Goal: Communication & Community: Answer question/provide support

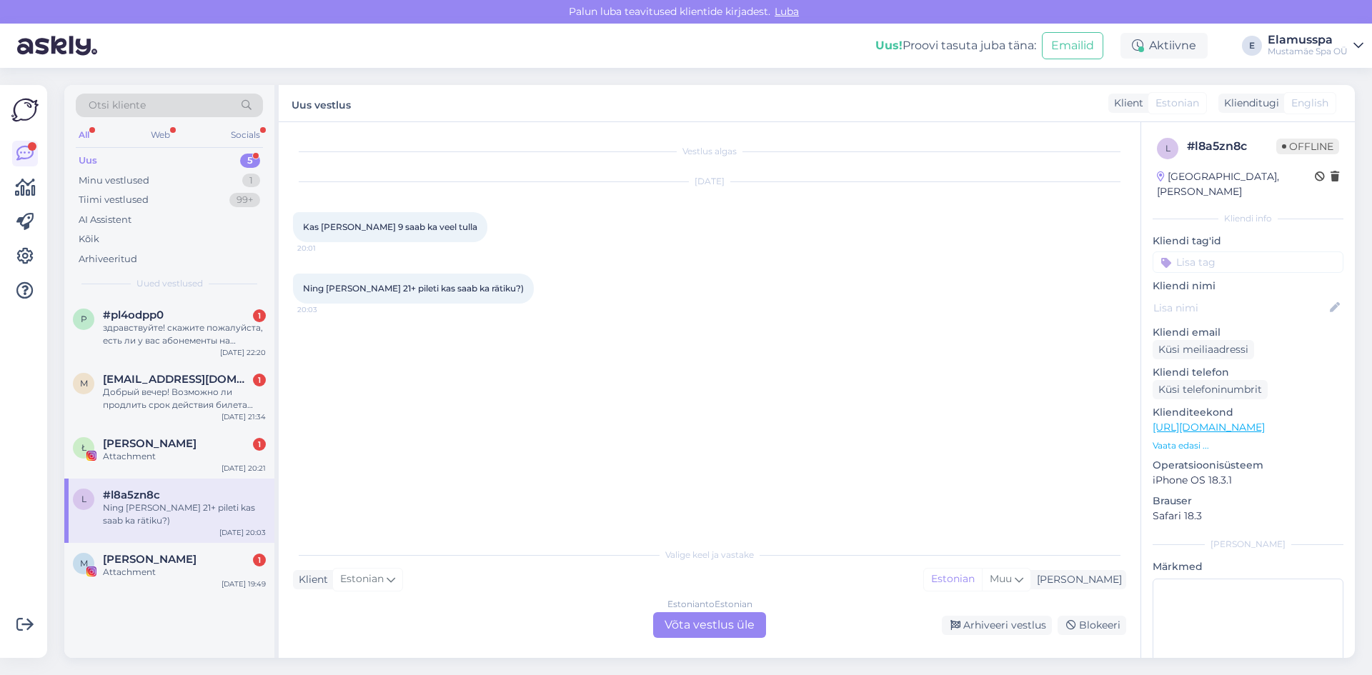
click at [736, 626] on div "Estonian to Estonian Võta vestlus üle" at bounding box center [709, 626] width 113 height 26
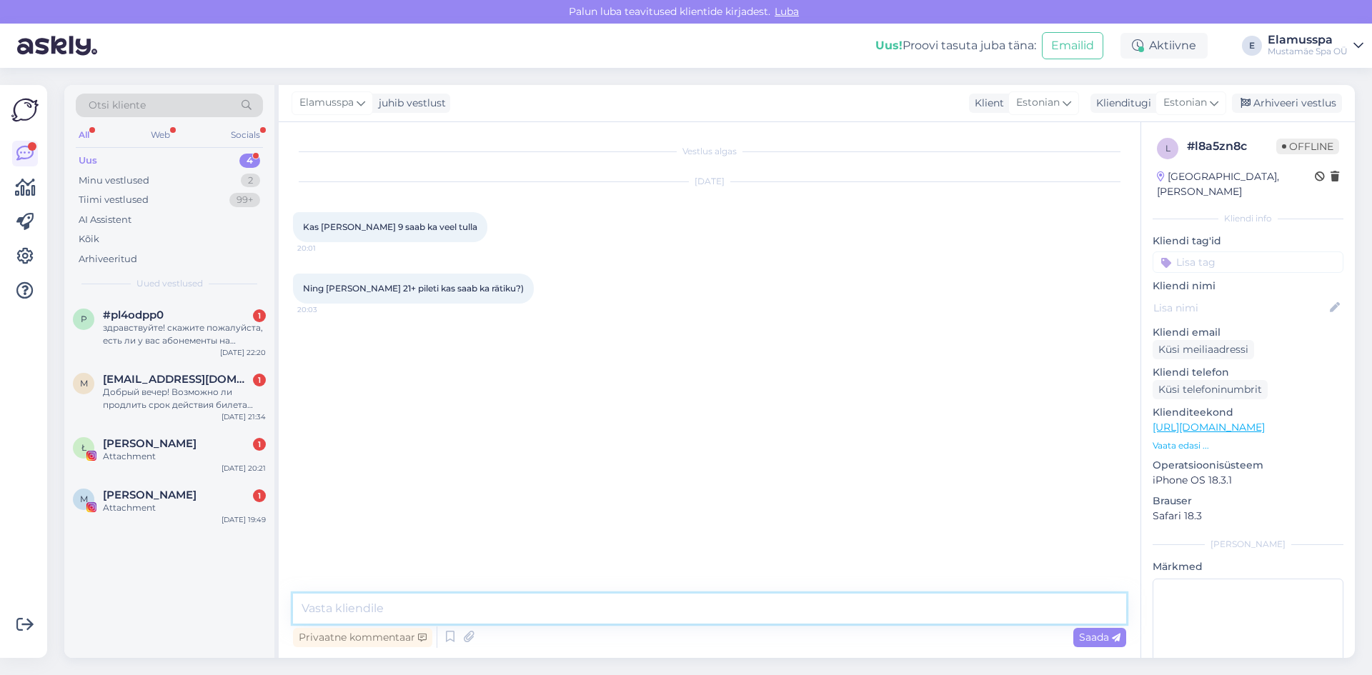
click at [482, 602] on textarea at bounding box center [709, 609] width 833 height 30
click at [1255, 104] on div "Arhiveeri vestlus" at bounding box center [1287, 103] width 110 height 19
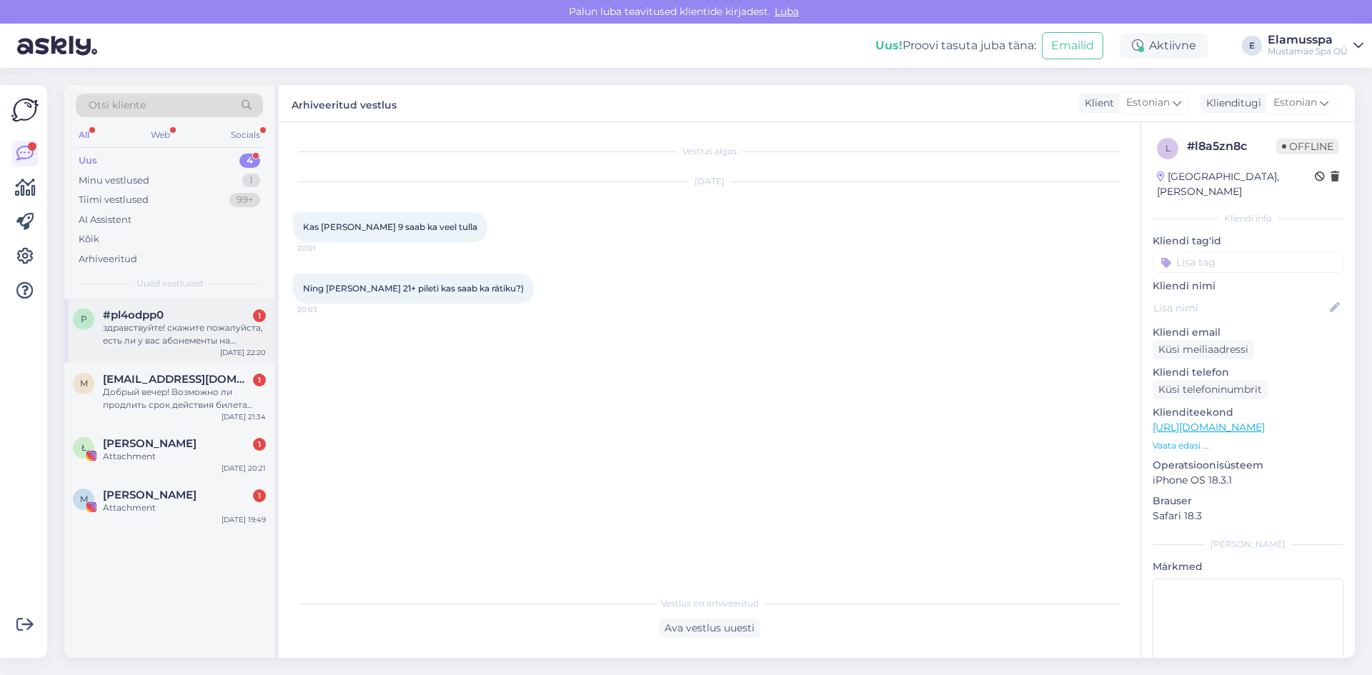
click at [141, 301] on div "p #pl4odpp0 1 здравствуйте! скажите пожалуйста, есть ли у вас абонементы на спо…" at bounding box center [169, 331] width 210 height 64
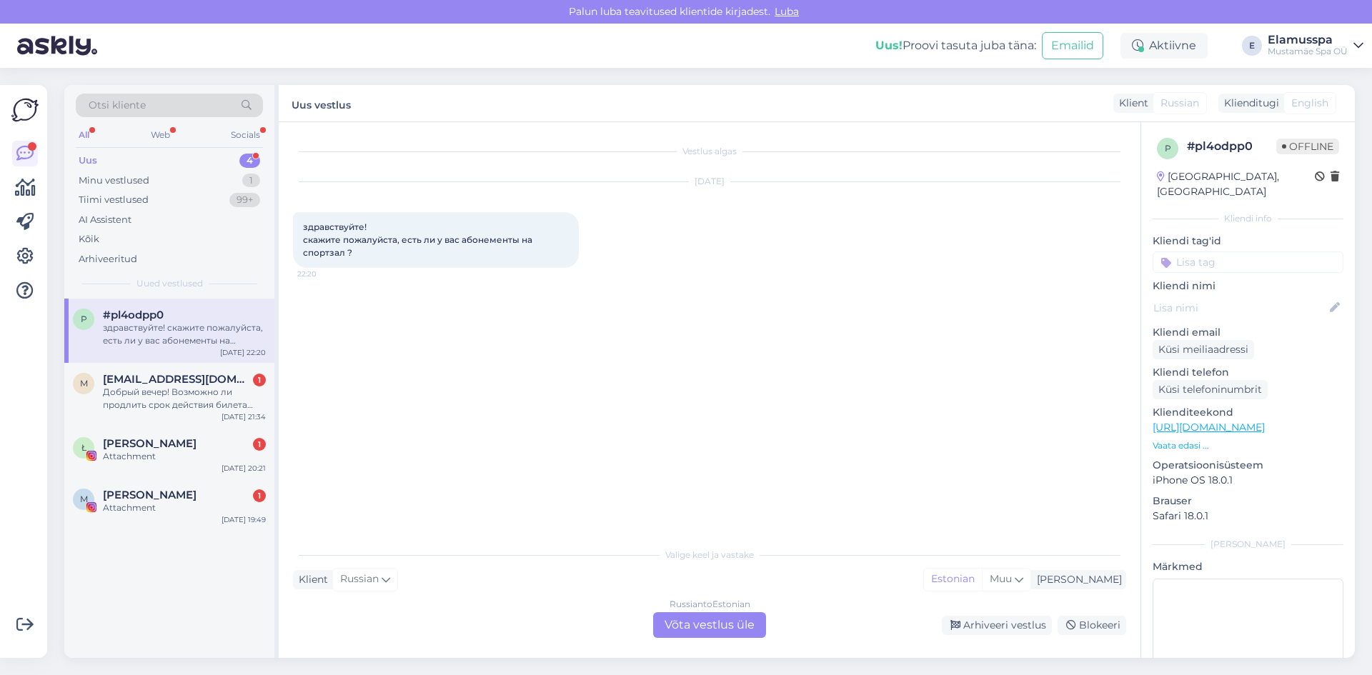
click at [725, 638] on div "Russian to Estonian Võta vestlus üle" at bounding box center [709, 626] width 113 height 26
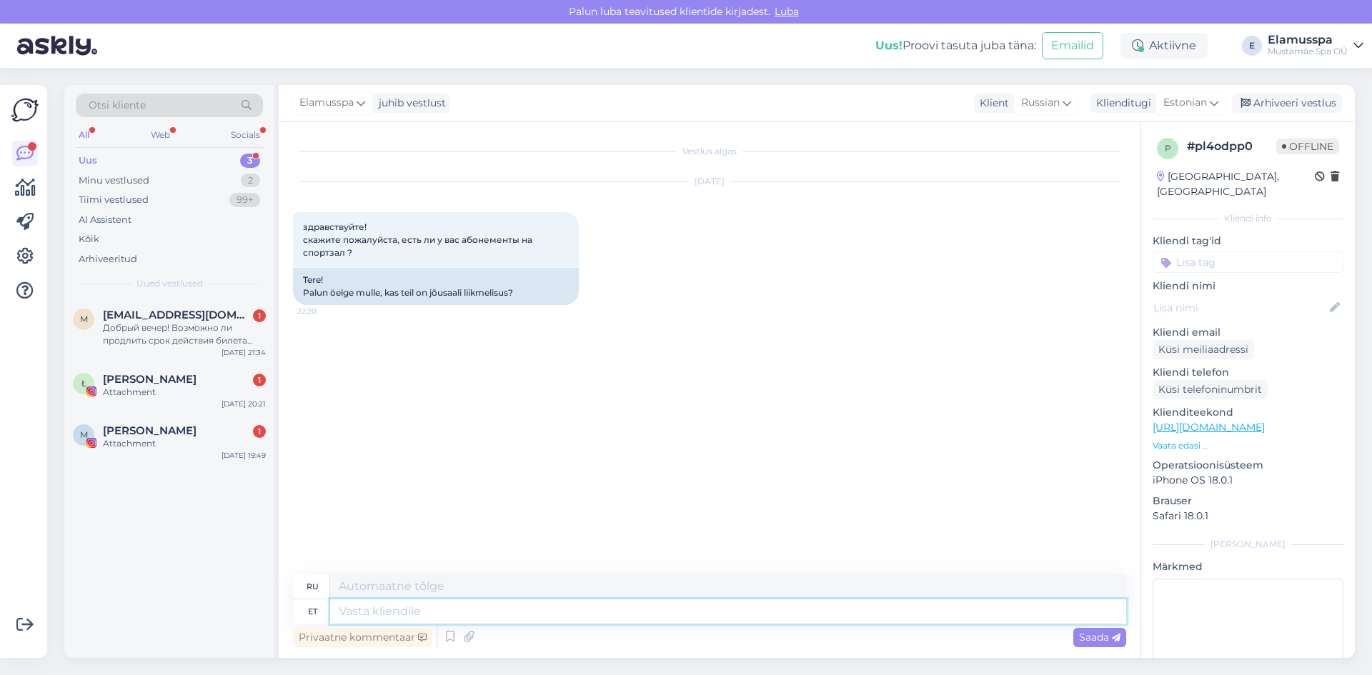
click at [480, 612] on textarea at bounding box center [728, 612] width 796 height 24
type textarea "Tere! Me"
type textarea "Привет!"
type textarea "Tere! Meil j"
type textarea "Привет! Мы"
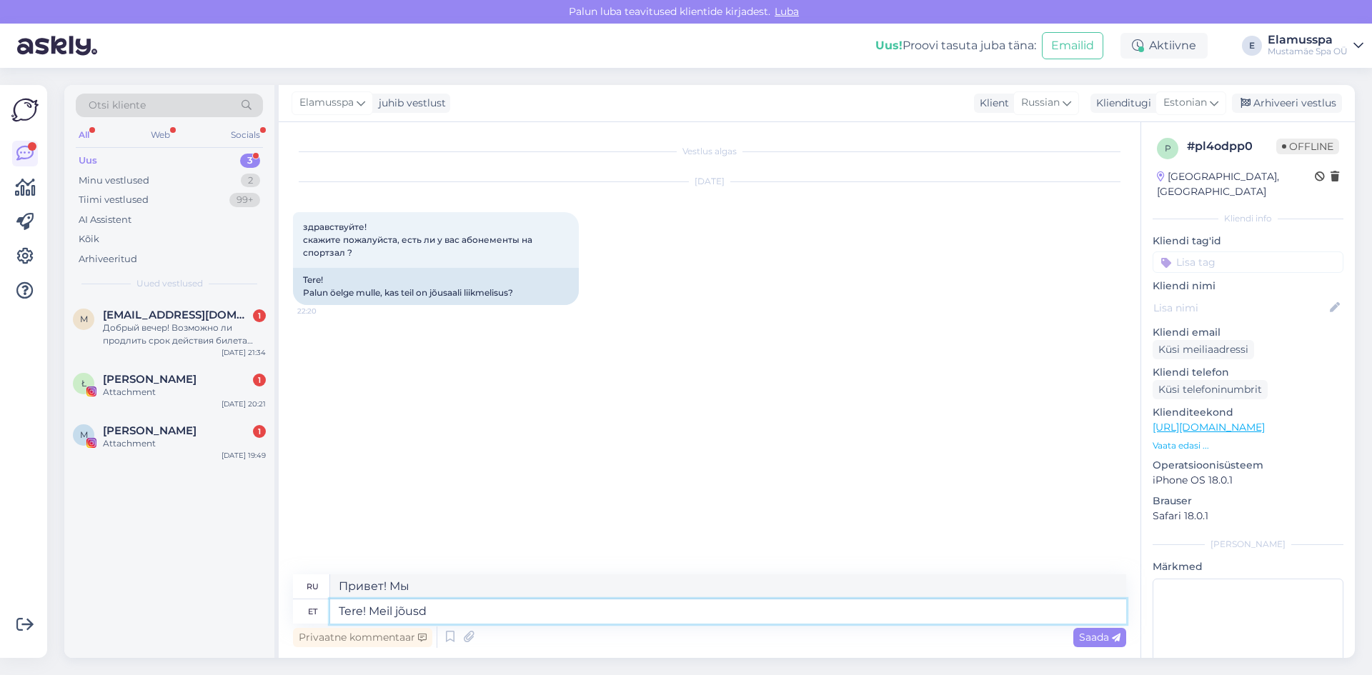
type textarea "Tere! Meil jõus"
type textarea "Привет! Мы приехали."
type textarea "Tere! Meil jõusaali"
type textarea "Здравствуйте! У нас есть спортзал."
type textarea "Tere! Meil jõusaali ei o"
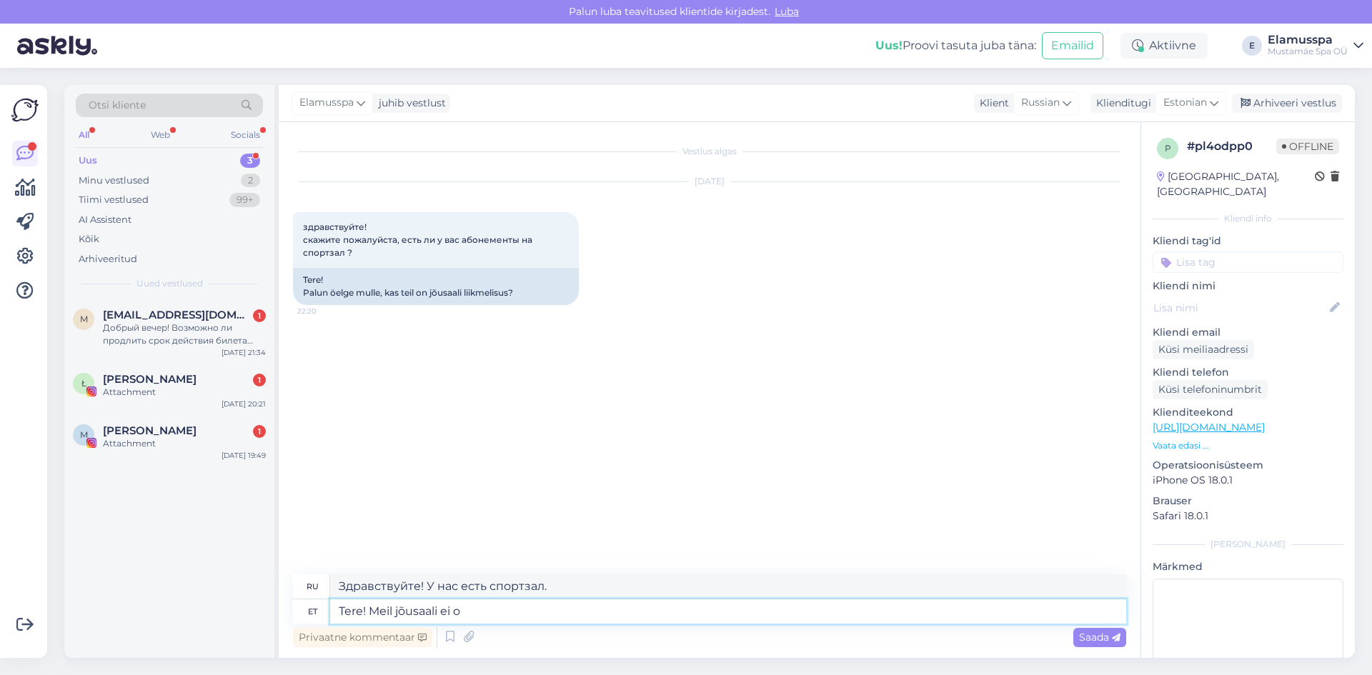
type textarea "Здравствуйте! У нас нет спортзала."
type textarea "Tere! Meil jõusaali ei ole, aga sa"
type textarea "Здравствуйте! У нас нет спортзала, но..."
type textarea "Tere! Meil jõusaali ei ole, aga samas"
type textarea "Привет! У нас нет спортзала, но есть"
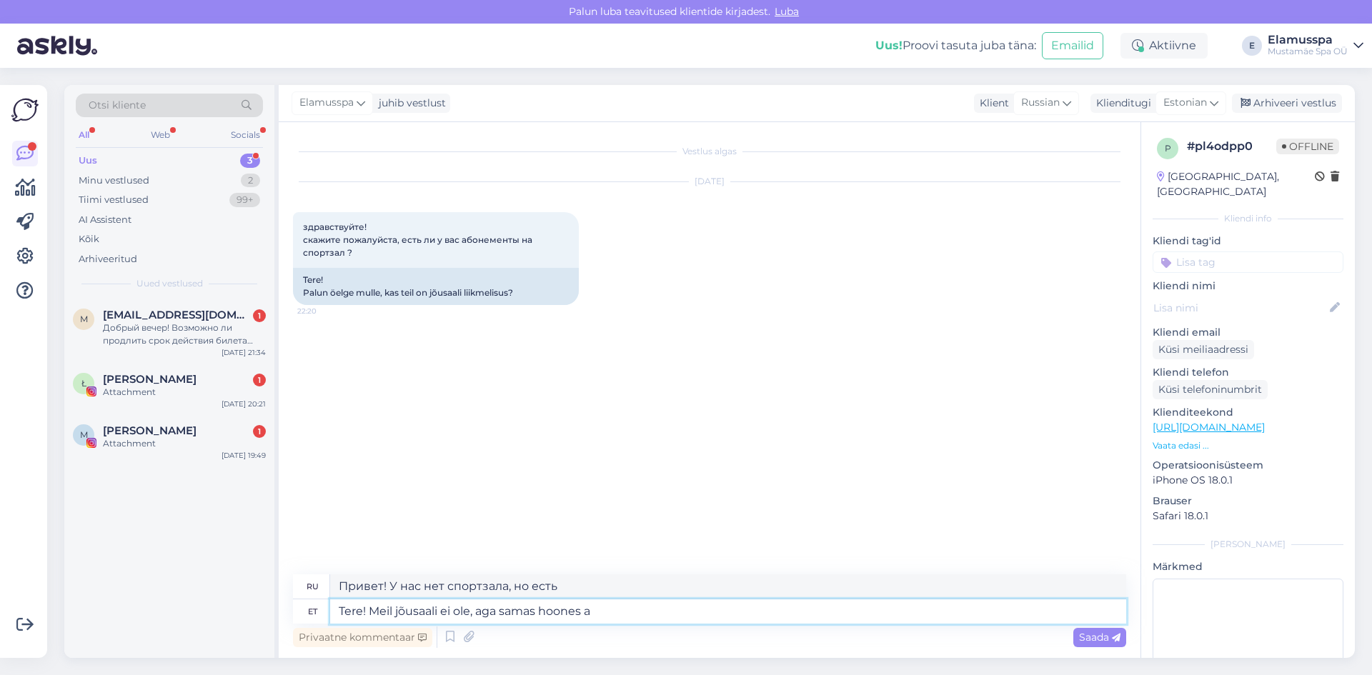
type textarea "Tere! Meil jõusaali ei ole, aga samas hoones as"
type textarea "Здравствуйте! У нас нет своего спортзала, но он есть в том же здании."
type textarea "Tere! Meil jõusaali ei ole, aga samas hoones asub 24"
type textarea "Здравствуйте! У нас нет своего спортзала, но в одном здании есть два."
type textarea "Tere! Meil jõusaali ei ole, aga samas hoones asub 24/7"
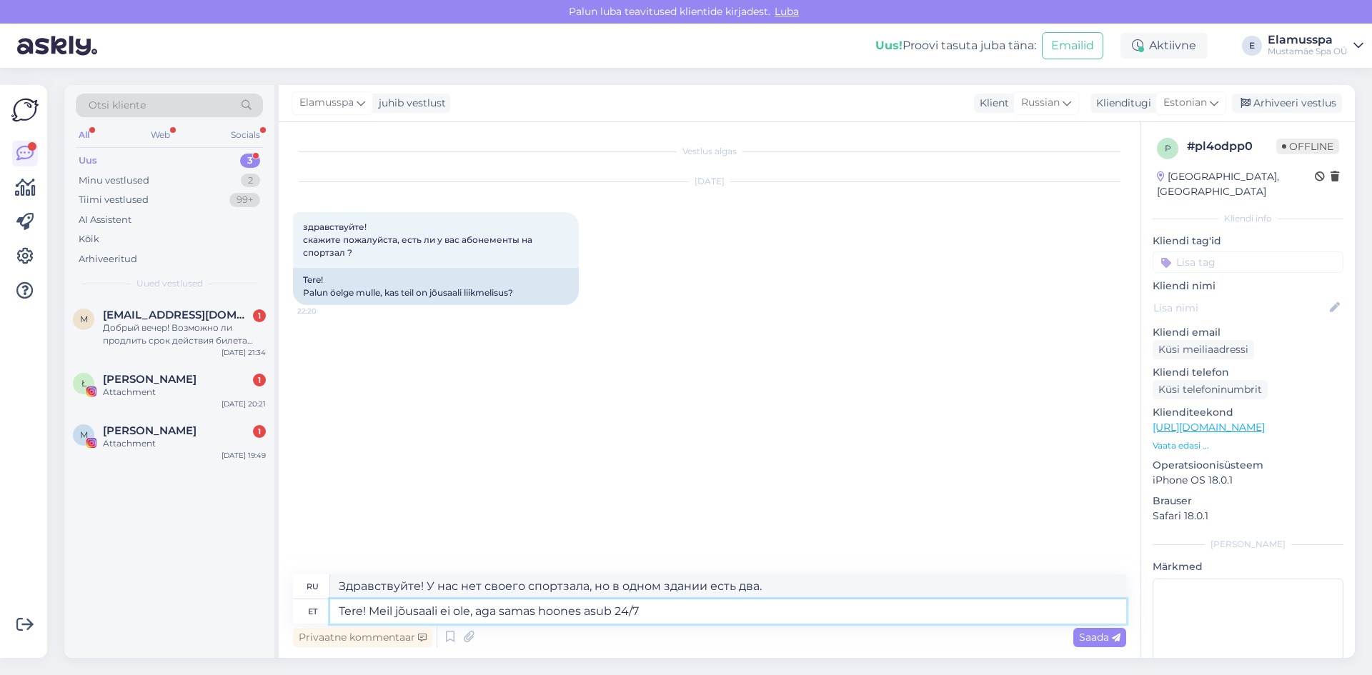
type textarea "Здравствуйте! У нас нет своего спортзала, но в том же здании есть круглосуточны…"
type textarea "Tere! Meil jõusaali ei ole, aga samas hoones asub 24/7 fitness. :"
type textarea "Здравствуйте! У нас нет тренажёрного зала, но в том же здании есть круглосуточн…"
type textarea "Tere! Meil jõusaali ei ole, aga samas hoones asub 24/7 fitness. :)"
type textarea "Здравствуйте! У нас нет спортзала, но в том же здании есть круглосуточный фитне…"
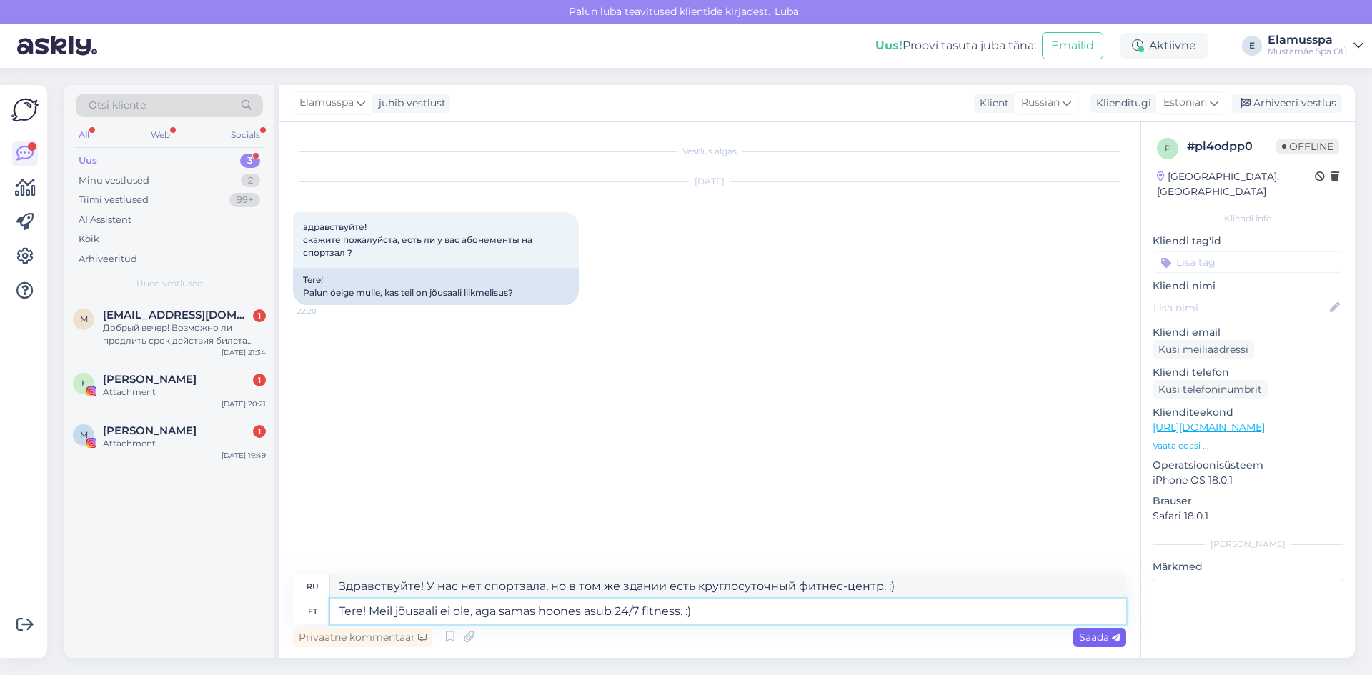
type textarea "Tere! Meil jõusaali ei ole, aga samas hoones asub 24/7 fitness. :)"
click at [1091, 638] on span "Saada" at bounding box center [1099, 637] width 41 height 13
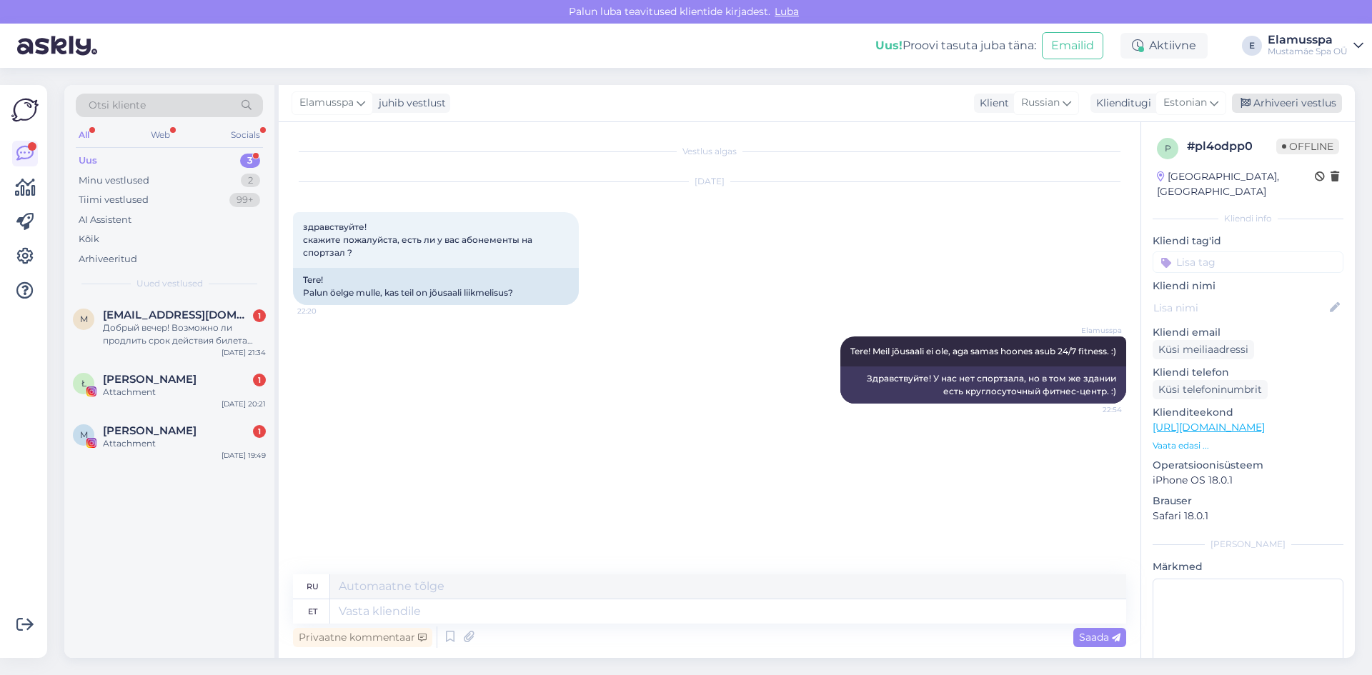
click at [1283, 108] on div "Arhiveeri vestlus" at bounding box center [1287, 103] width 110 height 19
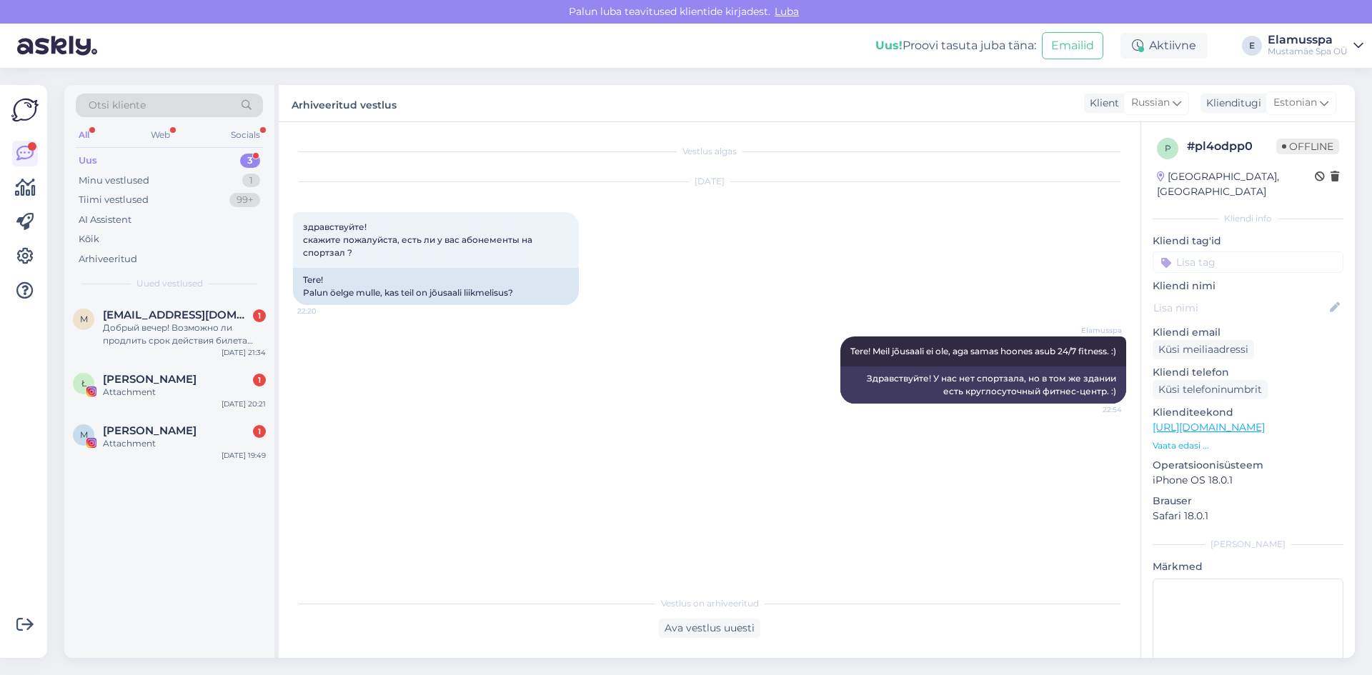
click at [169, 297] on div "Otsi kliente All Web Socials Uus 3 Minu vestlused 1 Tiimi vestlused 99+ AI Assi…" at bounding box center [169, 192] width 210 height 214
drag, startPoint x: 177, startPoint y: 329, endPoint x: 451, endPoint y: 402, distance: 283.3
click at [177, 329] on div "Добрый вечер! Возможно ли продлить срок действия билета SB2459FGNQRT? [GEOGRAPH…" at bounding box center [184, 335] width 163 height 26
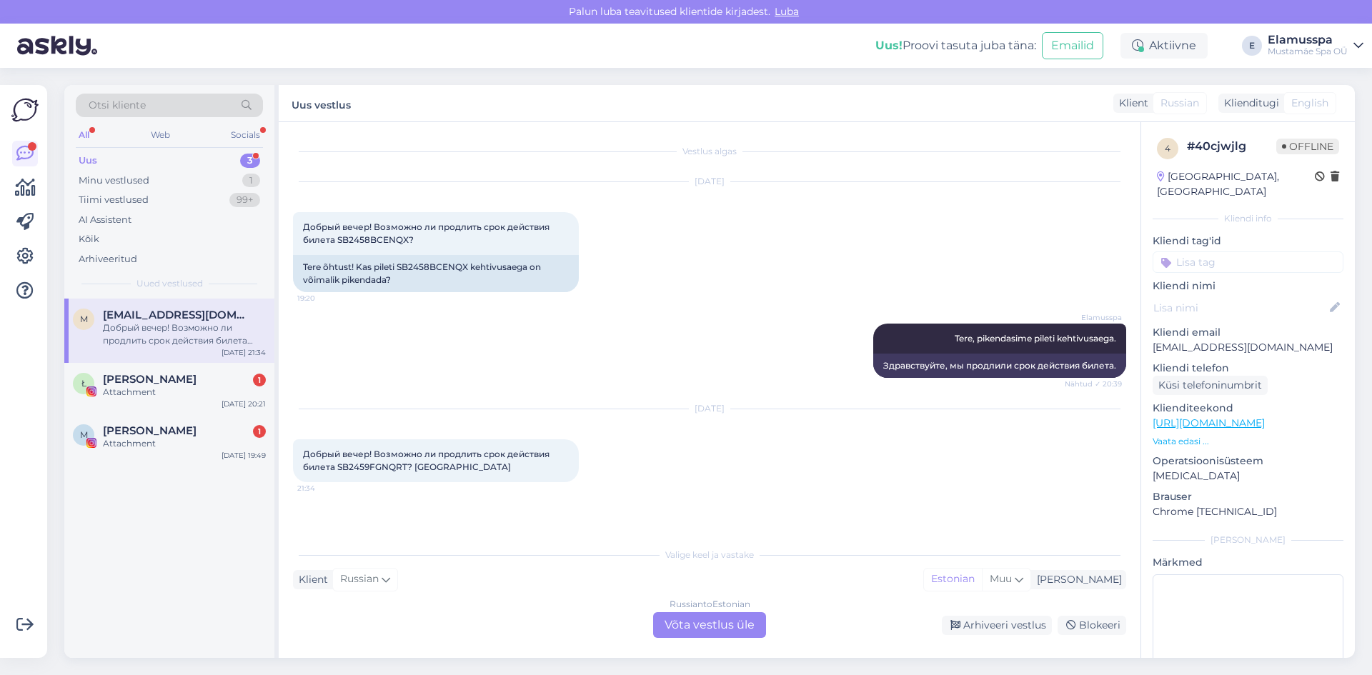
click at [693, 628] on div "Russian to Estonian Võta vestlus üle" at bounding box center [709, 626] width 113 height 26
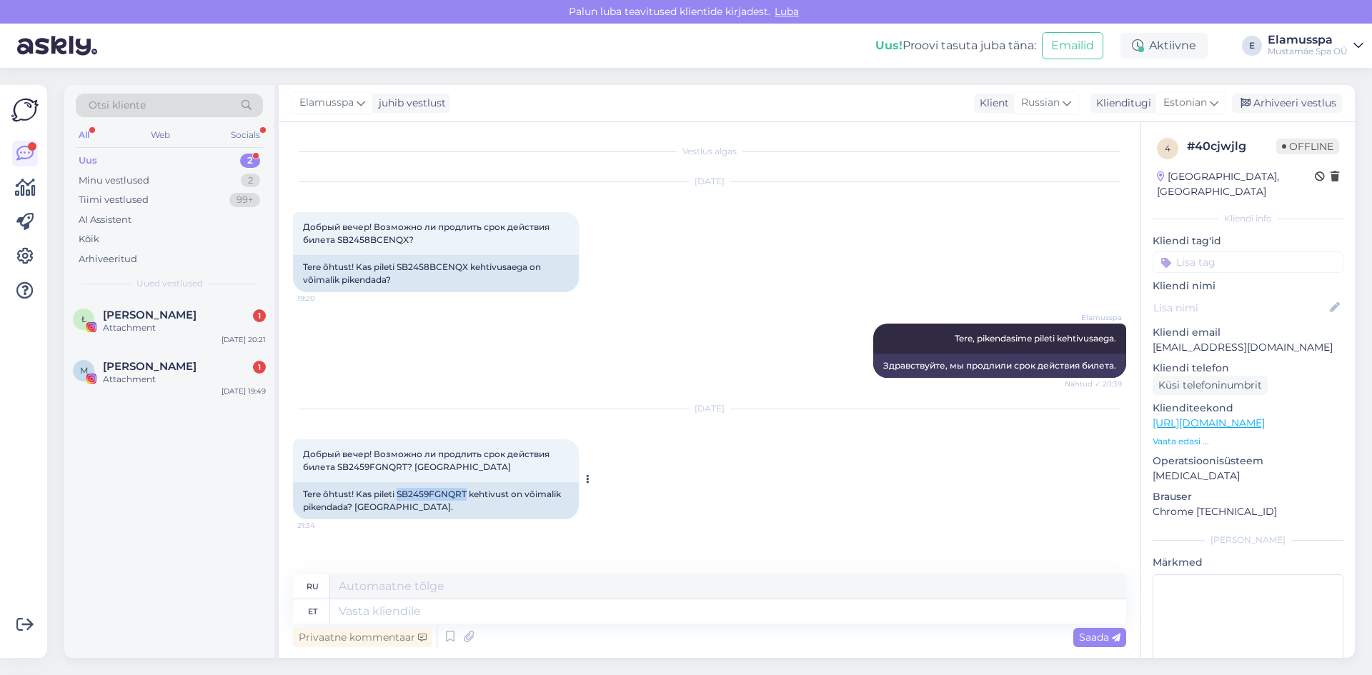
drag, startPoint x: 400, startPoint y: 492, endPoint x: 468, endPoint y: 497, distance: 68.7
click at [468, 497] on div "Tere õhtust! Kas pileti SB2459FGNQRT kehtivust on võimalik pikendada? [GEOGRAPH…" at bounding box center [436, 500] width 286 height 37
copy div "SB2459FGNQRT"
click at [549, 608] on textarea at bounding box center [728, 612] width 796 height 24
type textarea "tere,"
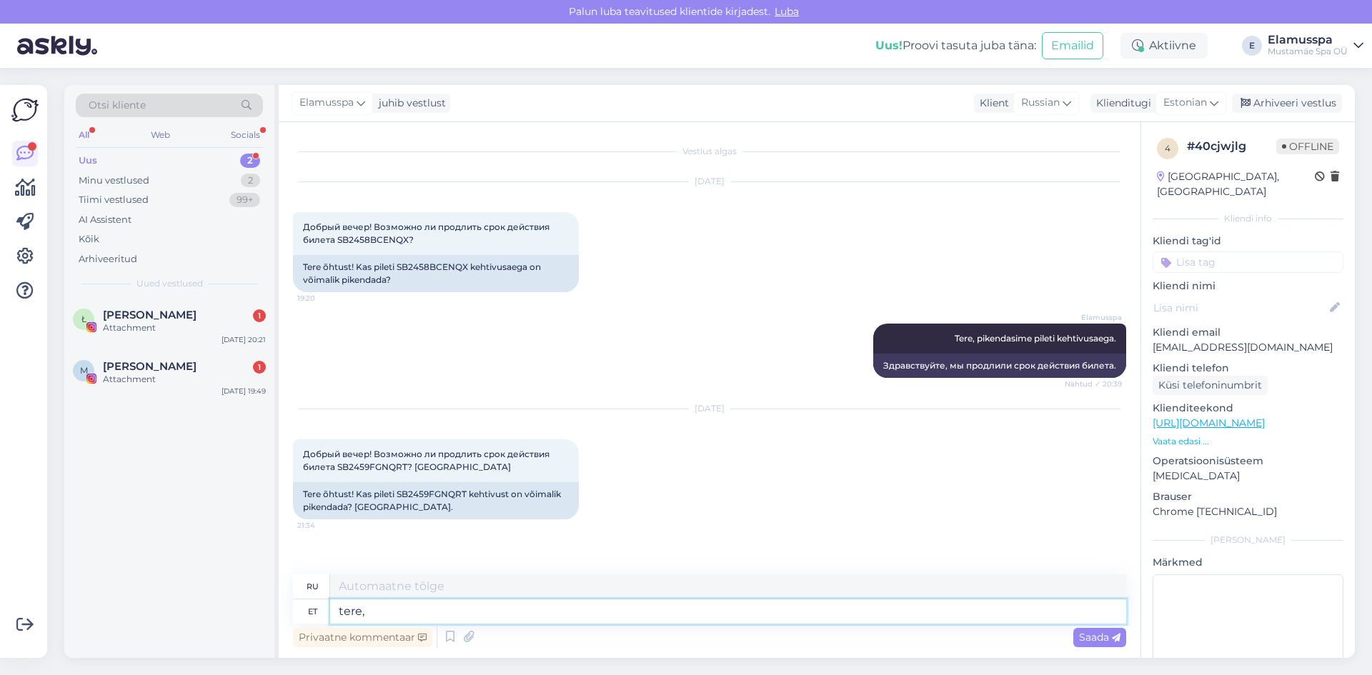
type textarea "привет,"
type textarea "t"
type textarea "Tere!"
type textarea "Привет!"
type textarea "Tere! Teie st"
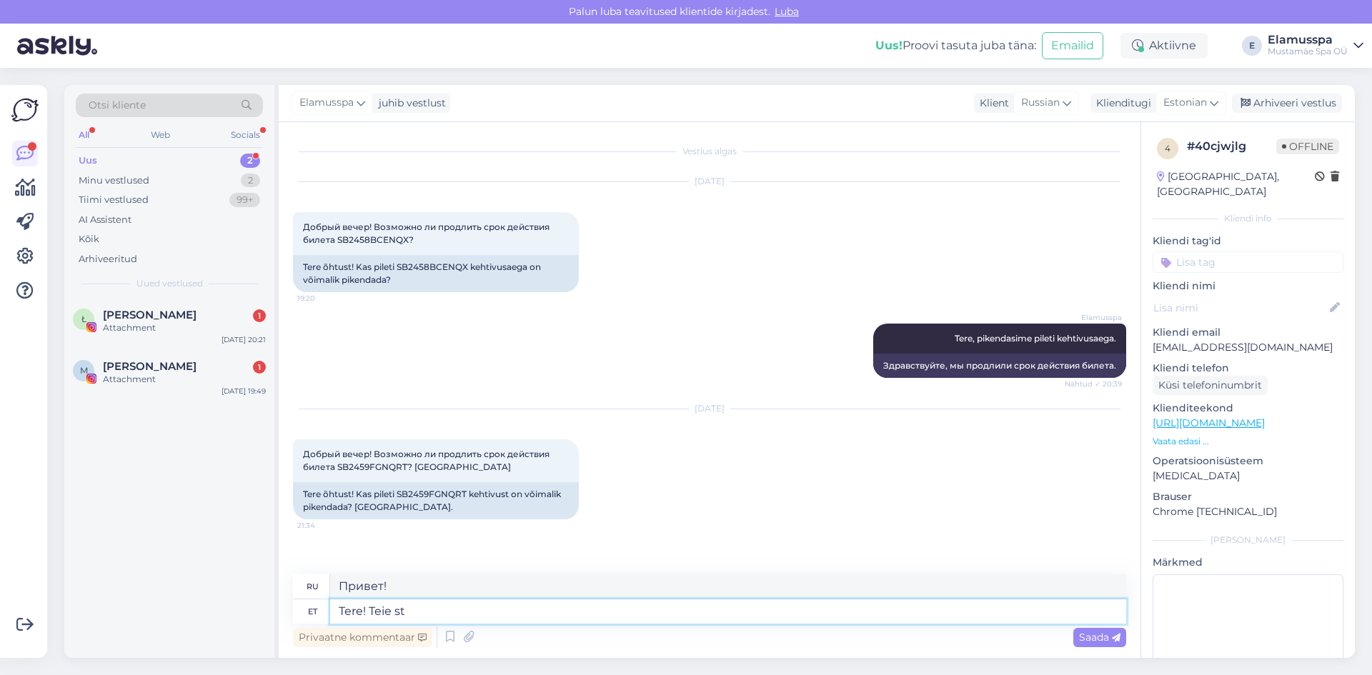
type textarea "Привет! Ты"
type textarea "Tere! Teie stebby p"
type textarea "Привет! Твой Стебби"
type textarea "Tere! Teie stebby pilet o"
type textarea "Привет! Ваш билет на Стебби"
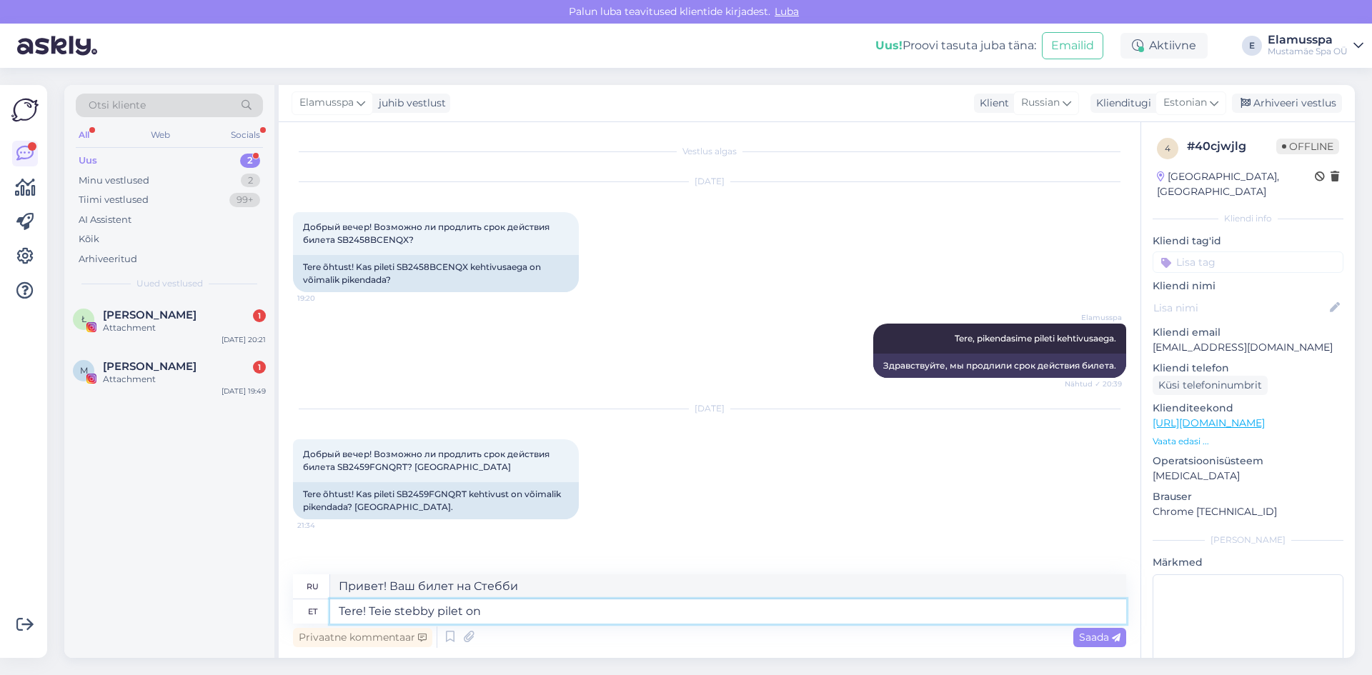
type textarea "Tere! Teie stebby pilet on p"
type textarea "Здравствуйте! Ваш билет на Стебби"
type textarea "Tere! Teie stebby pilet on pikendsa"
type textarea "Здравствуйте! Ваш билет Stebby продлён."
type textarea "Tere! Teie stebby pilet on pikend"
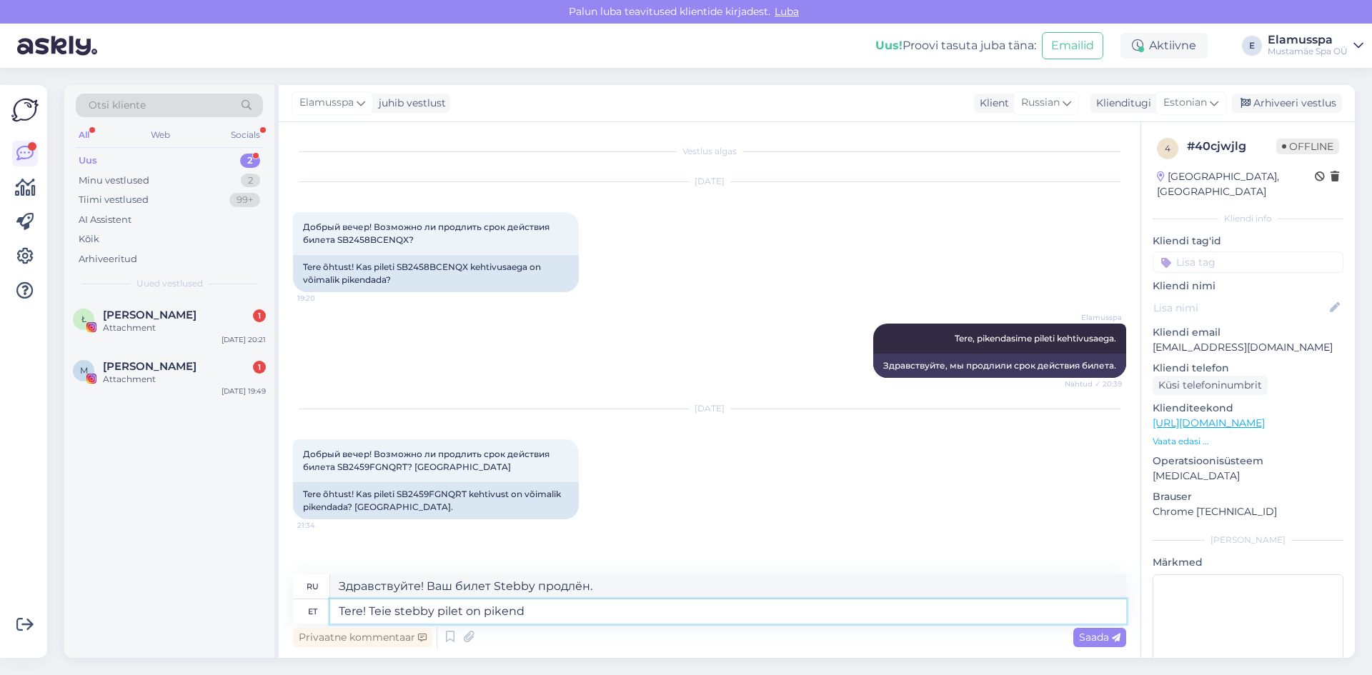
type textarea "Здравствуйте! Ваш билет Stebby — это продление."
type textarea "Tere! Teie stebby pilet on pikendatud"
type textarea "Здравствуйте! Ваш билет Stebby продлён."
type textarea "Tere! Teie stebby pilet on pikendatud 30 p"
type textarea "Здравствуйте! Ваш билет Stebby продлён на 30 дней."
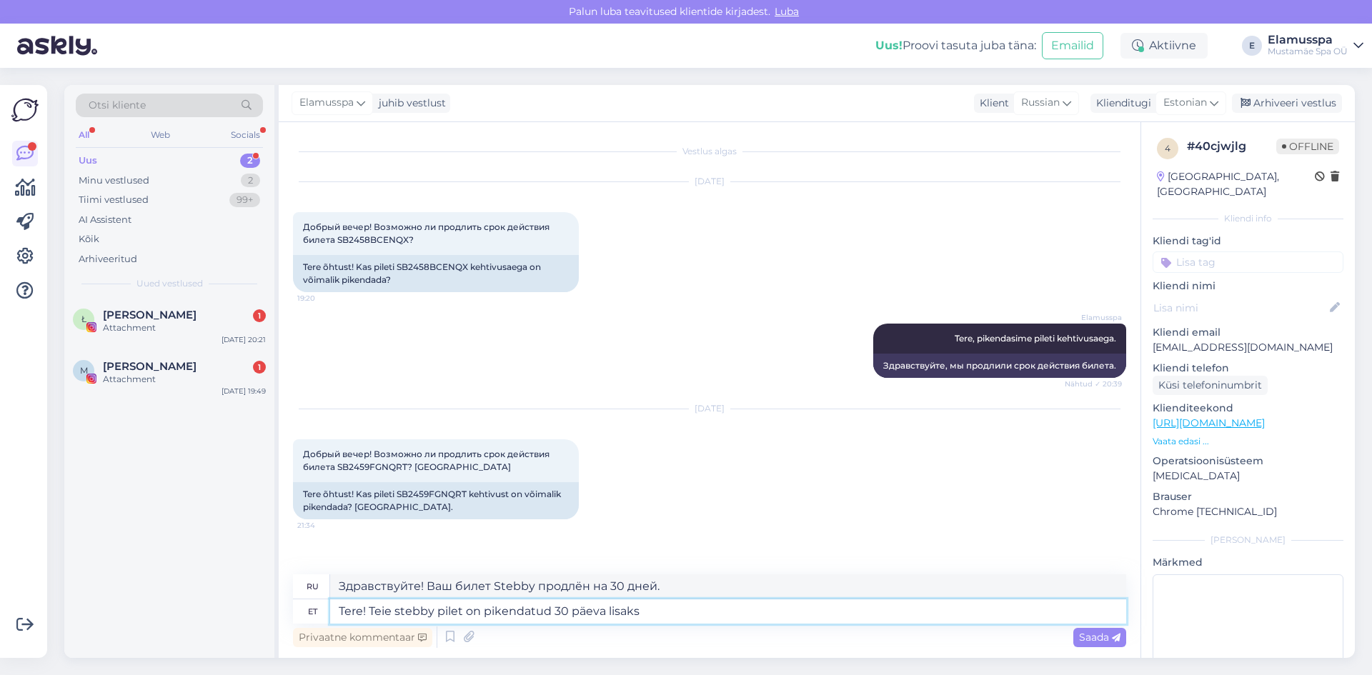
type textarea "Tere! Teie stebby pilet on pikendatud 30 päeva lisaks."
type textarea "Здравствуйте! Ваш билет [PERSON_NAME] продлён ещё на 30 дней."
type textarea "Tere! Teie stebby pilet on pikendatud 30 päeva lisaks."
click at [1104, 634] on span "Saada" at bounding box center [1099, 637] width 41 height 13
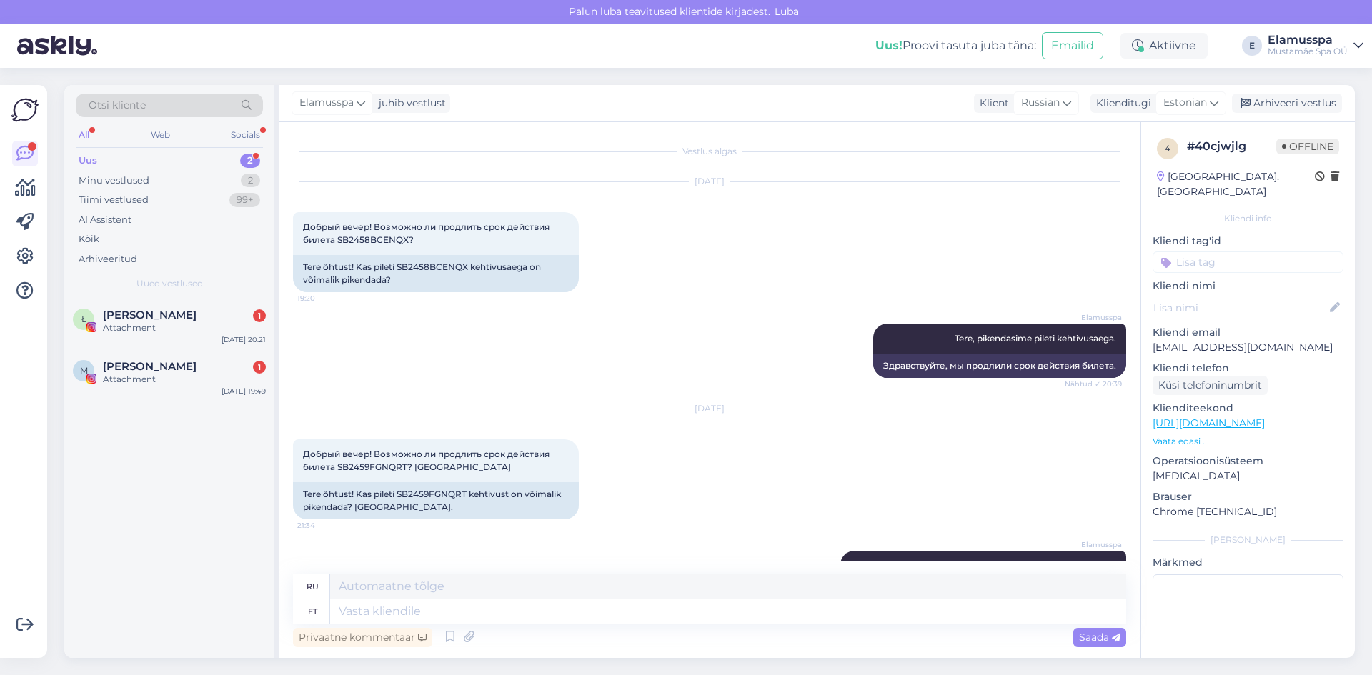
scroll to position [59, 0]
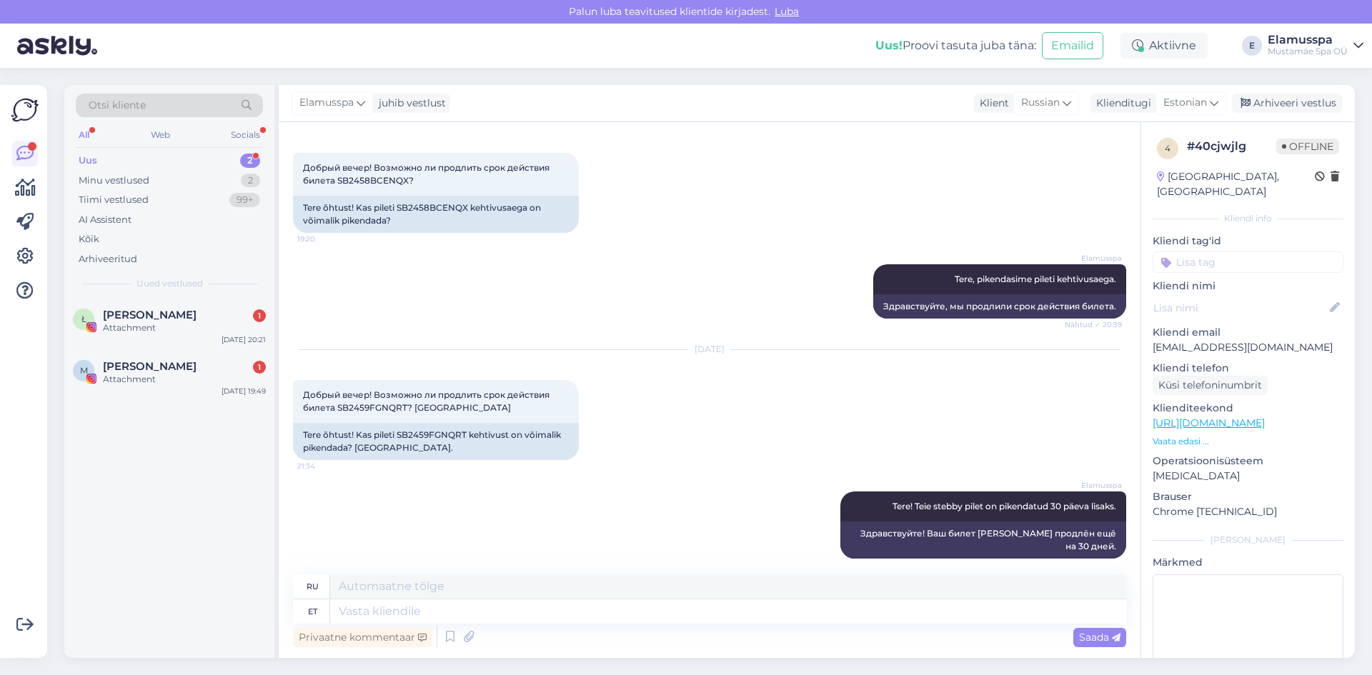
drag, startPoint x: 1297, startPoint y: 98, endPoint x: 1215, endPoint y: 142, distance: 93.0
click at [1297, 98] on div "Arhiveeri vestlus" at bounding box center [1287, 103] width 110 height 19
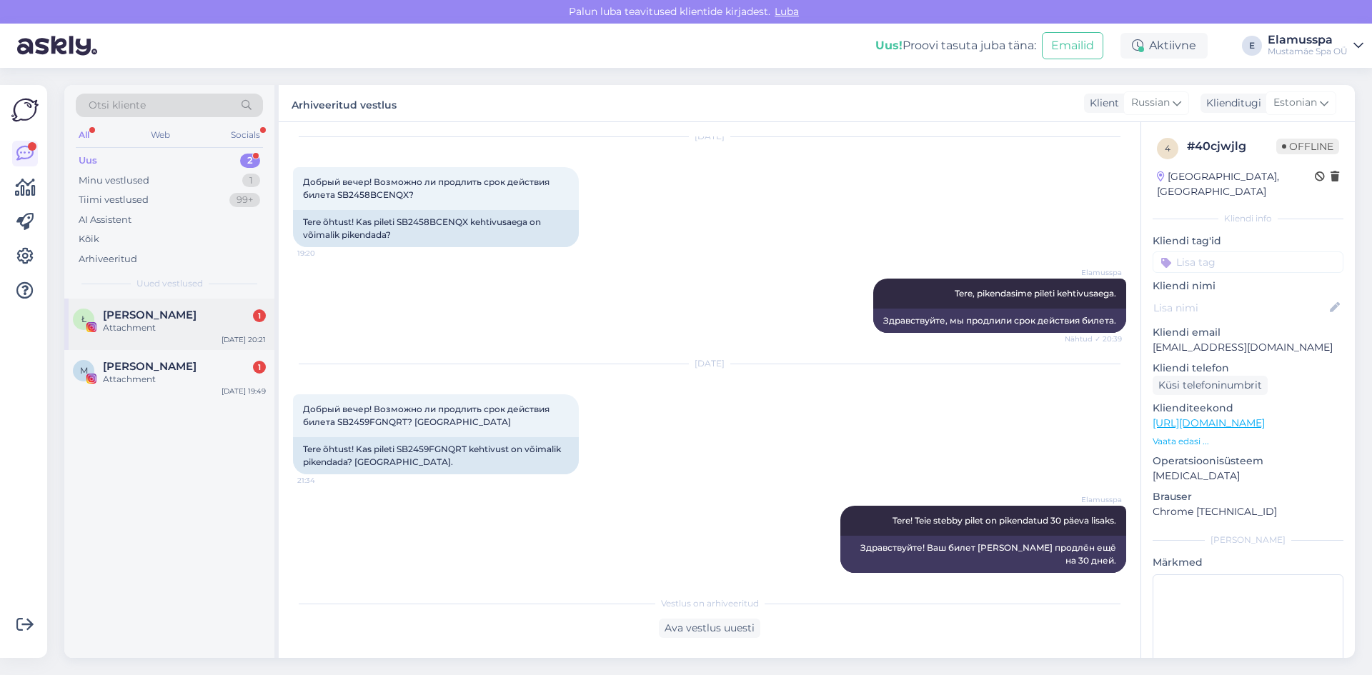
drag, startPoint x: 169, startPoint y: 327, endPoint x: 228, endPoint y: 344, distance: 61.6
click at [171, 327] on div "Attachment" at bounding box center [184, 328] width 163 height 13
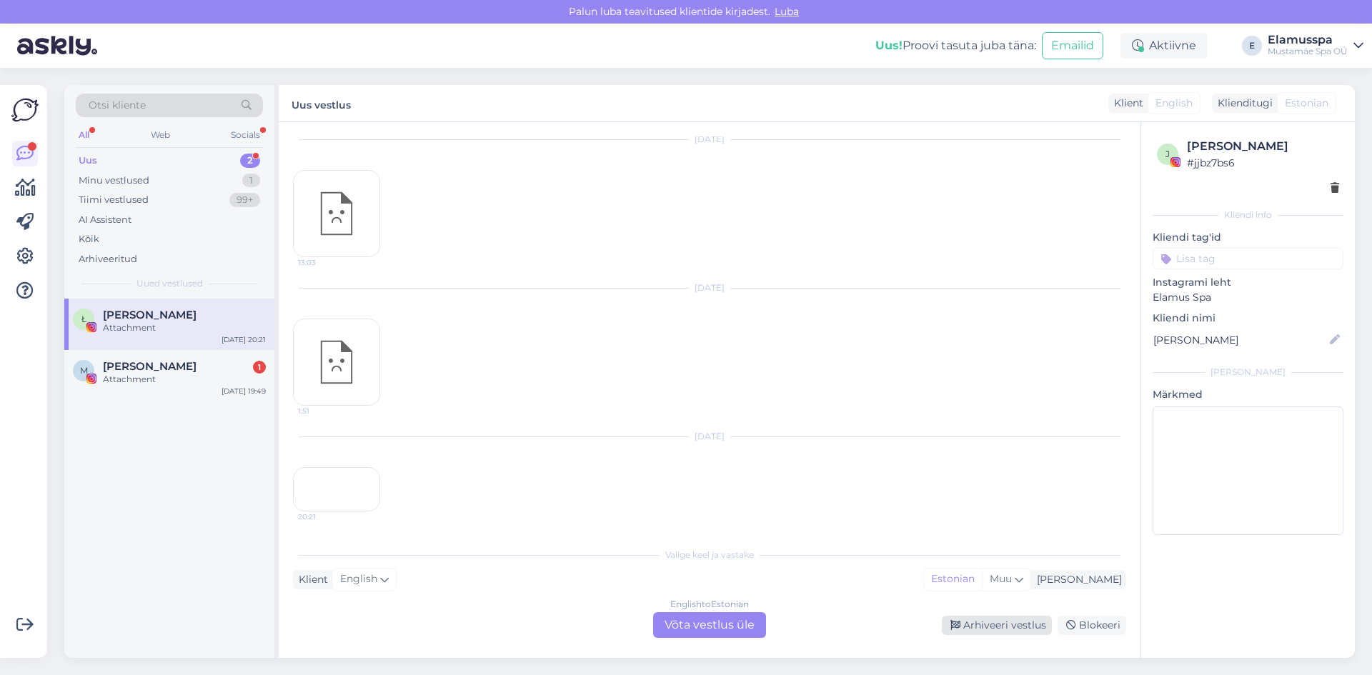
click at [982, 634] on div "Arhiveeri vestlus" at bounding box center [997, 625] width 110 height 19
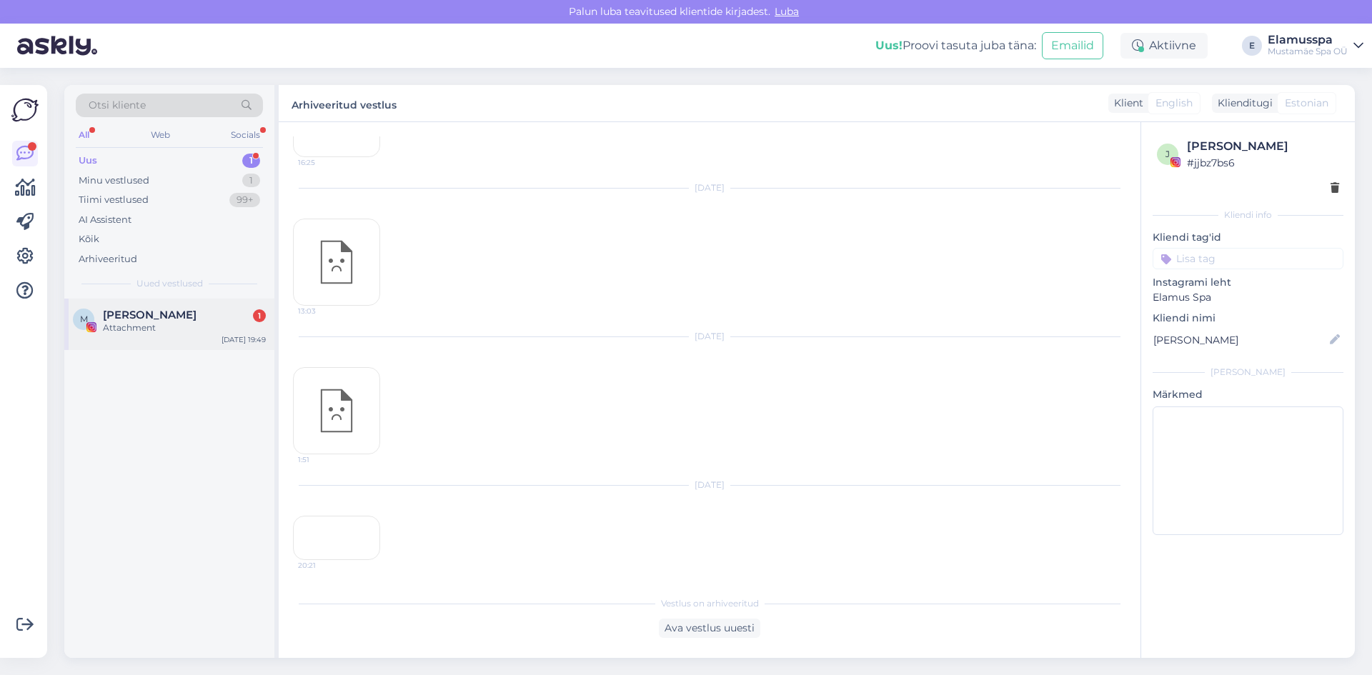
click at [179, 347] on div "M [PERSON_NAME] 1 Attachment [DATE] 19:49" at bounding box center [169, 324] width 210 height 51
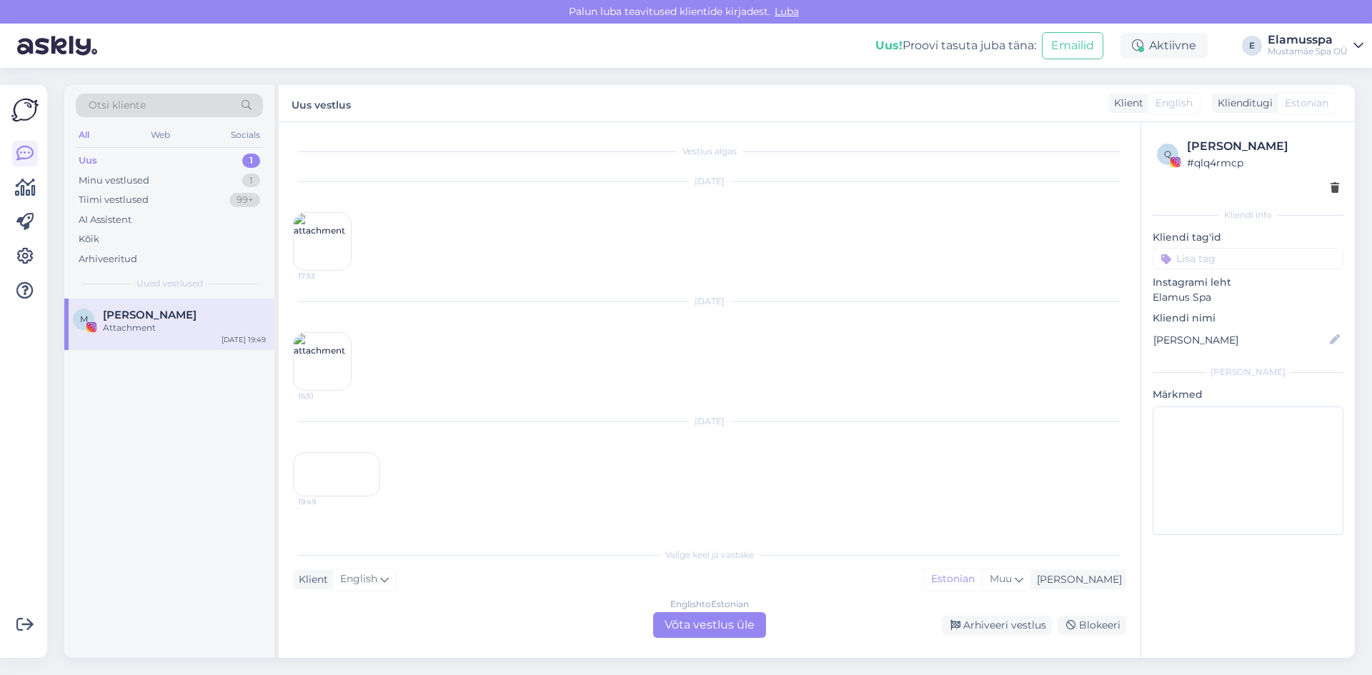
scroll to position [49, 0]
click at [991, 620] on div "Arhiveeri vestlus" at bounding box center [997, 625] width 110 height 19
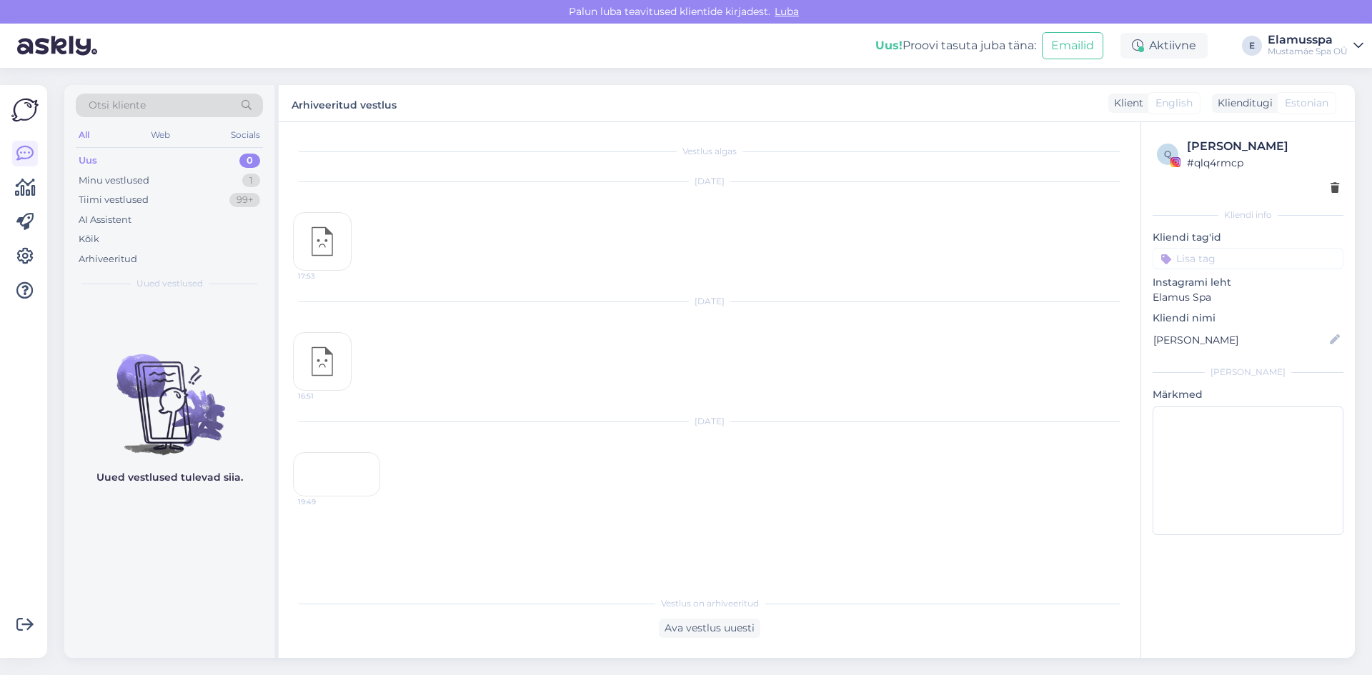
scroll to position [44, 0]
click at [255, 184] on div "1" at bounding box center [251, 181] width 18 height 14
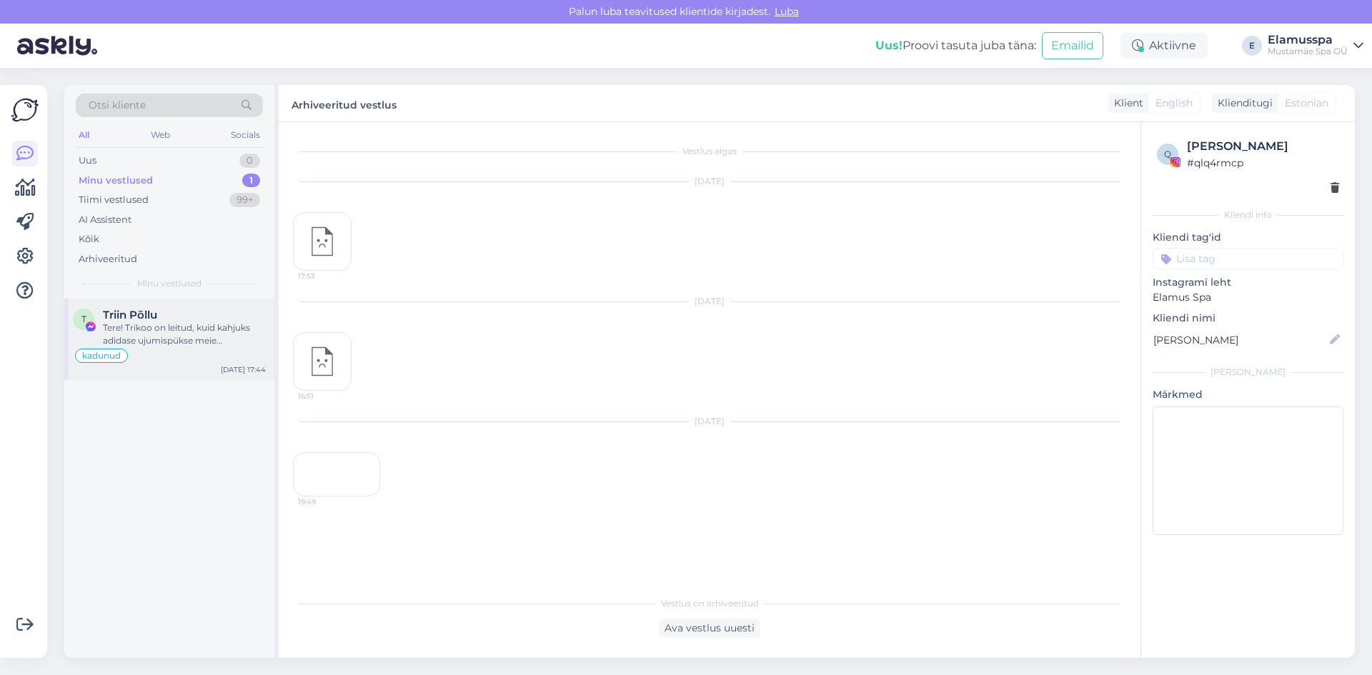
click at [174, 341] on div "Tere! Trikoo on leitud, kuid kahjuks adidase ujumispükse meie [PERSON_NAME] ole." at bounding box center [184, 335] width 163 height 26
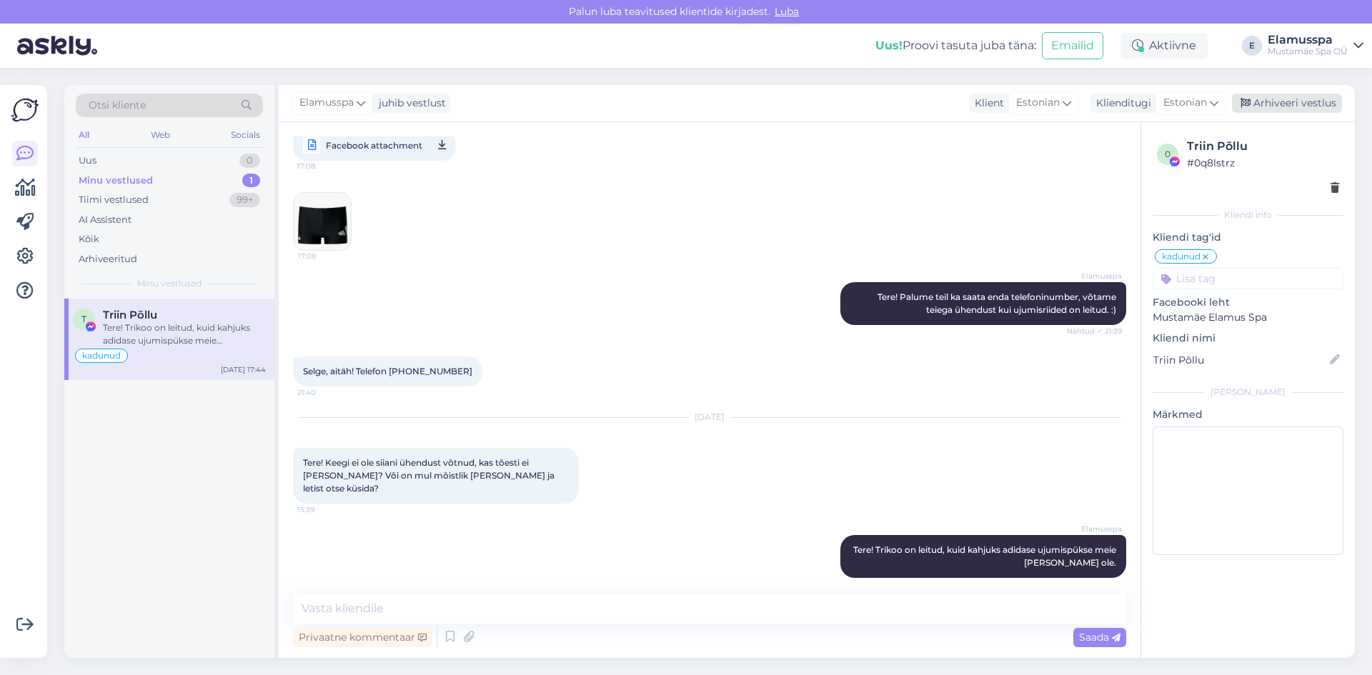
click at [1282, 105] on div "Arhiveeri vestlus" at bounding box center [1287, 103] width 110 height 19
